Goal: Navigation & Orientation: Understand site structure

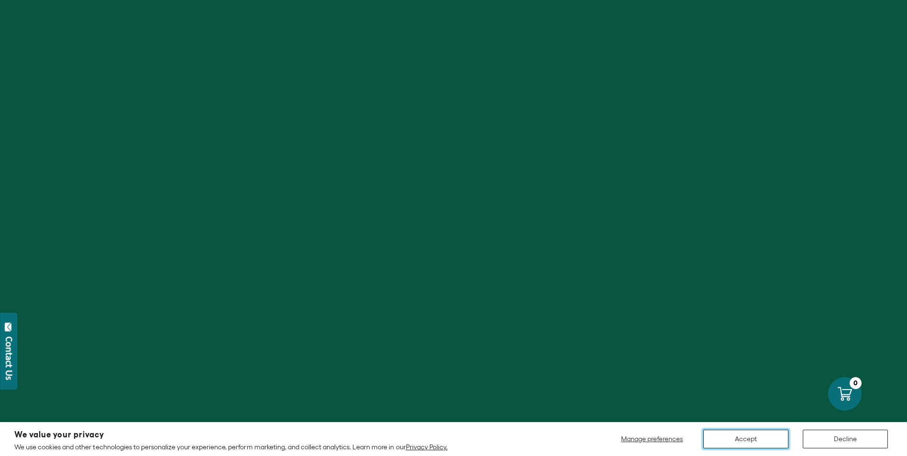
click at [745, 434] on button "Accept" at bounding box center [745, 439] width 85 height 19
click at [744, 438] on button "Accept" at bounding box center [745, 439] width 85 height 19
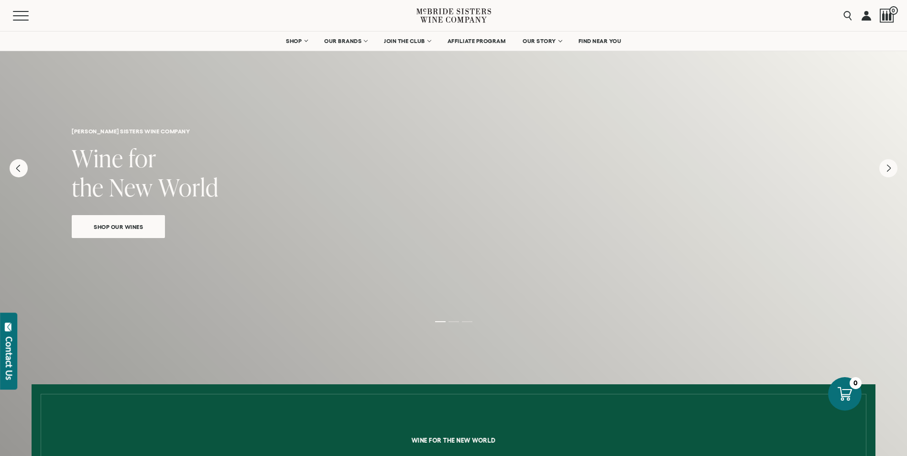
drag, startPoint x: 462, startPoint y: 14, endPoint x: 441, endPoint y: 15, distance: 21.1
click at [441, 15] on icon at bounding box center [453, 15] width 75 height 27
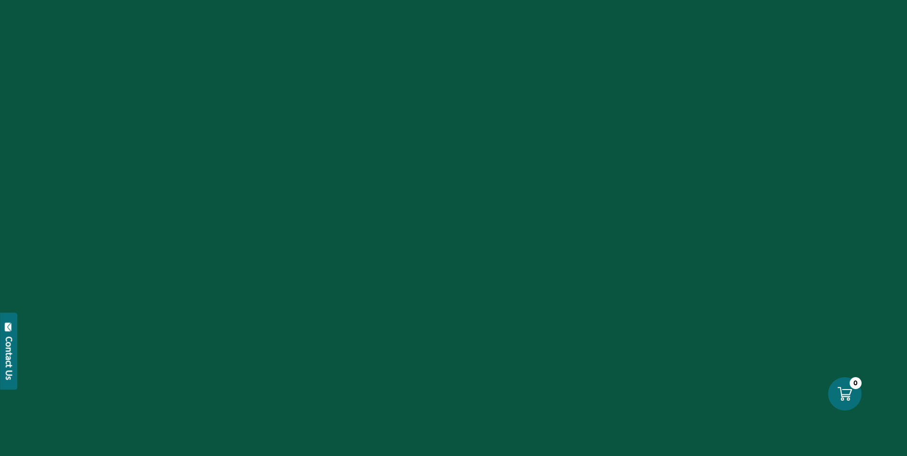
click at [10, 335] on button "Contact Us" at bounding box center [8, 351] width 17 height 77
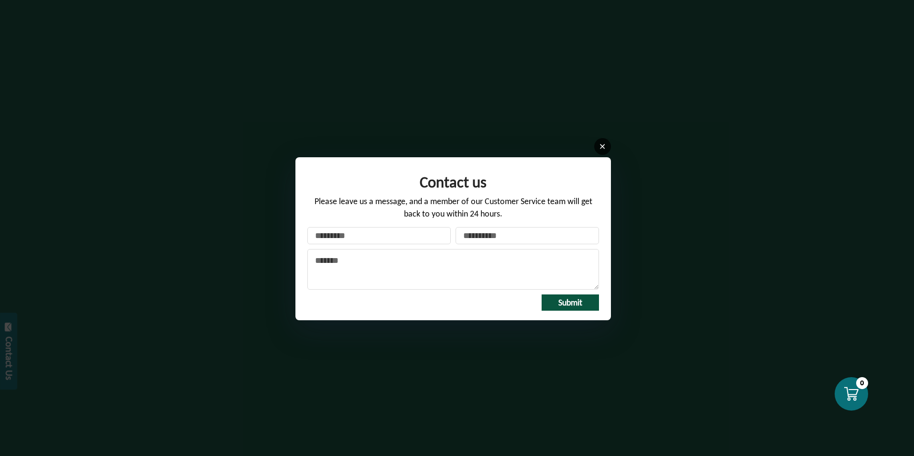
click at [596, 149] on link at bounding box center [602, 146] width 17 height 17
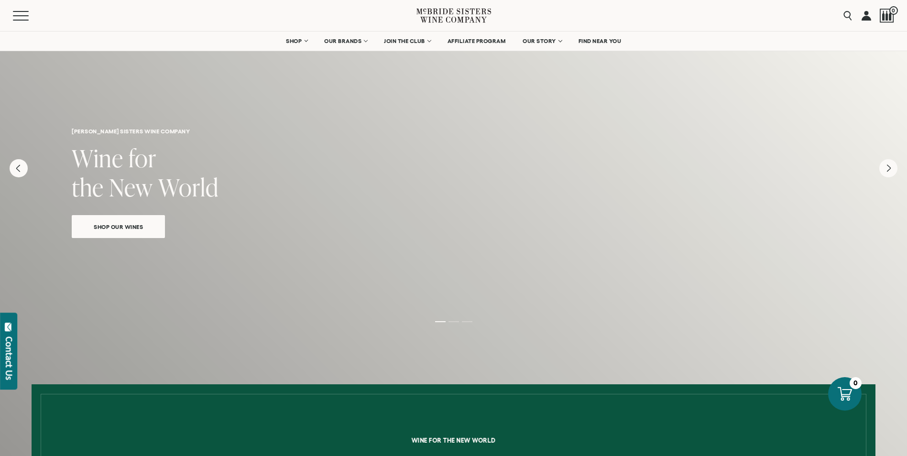
drag, startPoint x: 448, startPoint y: 16, endPoint x: 375, endPoint y: 11, distance: 72.8
click at [375, 11] on div "Menu" at bounding box center [214, 15] width 403 height 31
